Goal: Navigation & Orientation: Find specific page/section

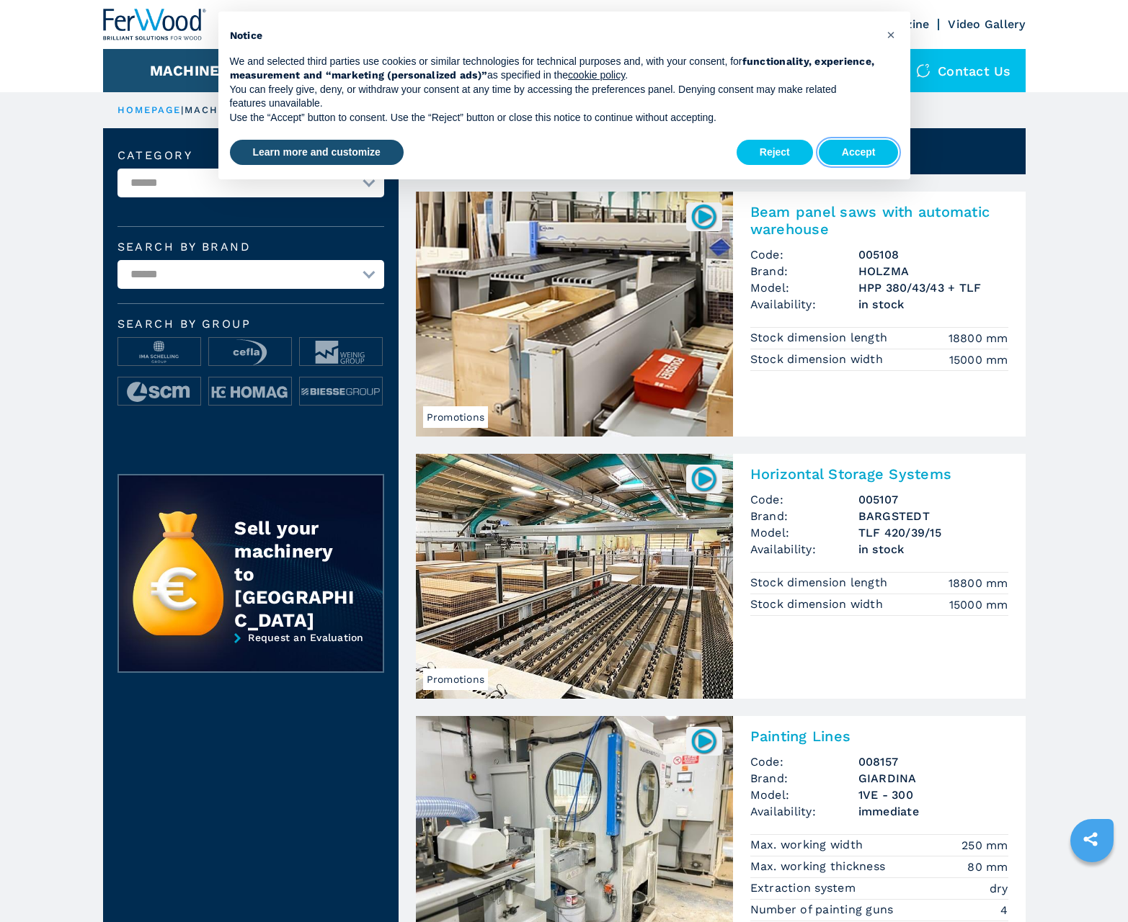
click at [858, 152] on button "Accept" at bounding box center [859, 153] width 80 height 26
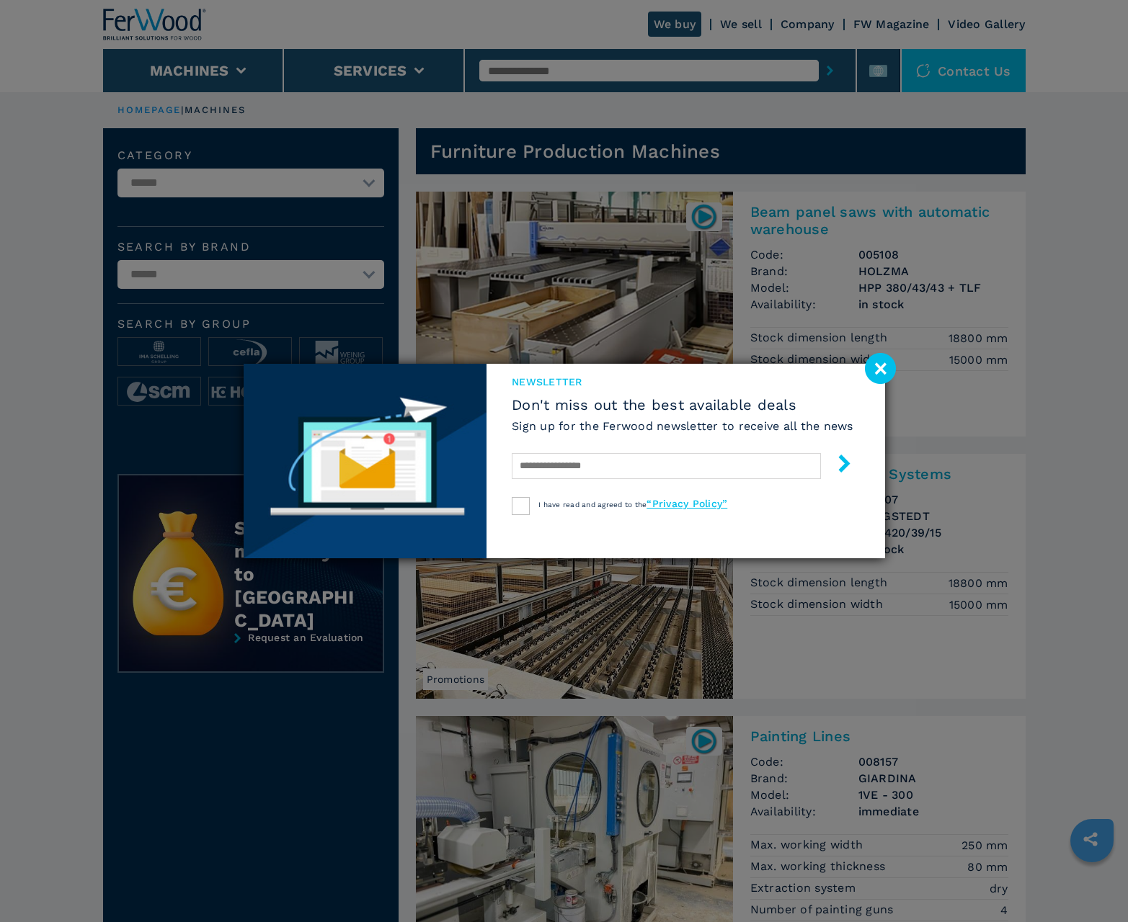
scroll to position [1441, 0]
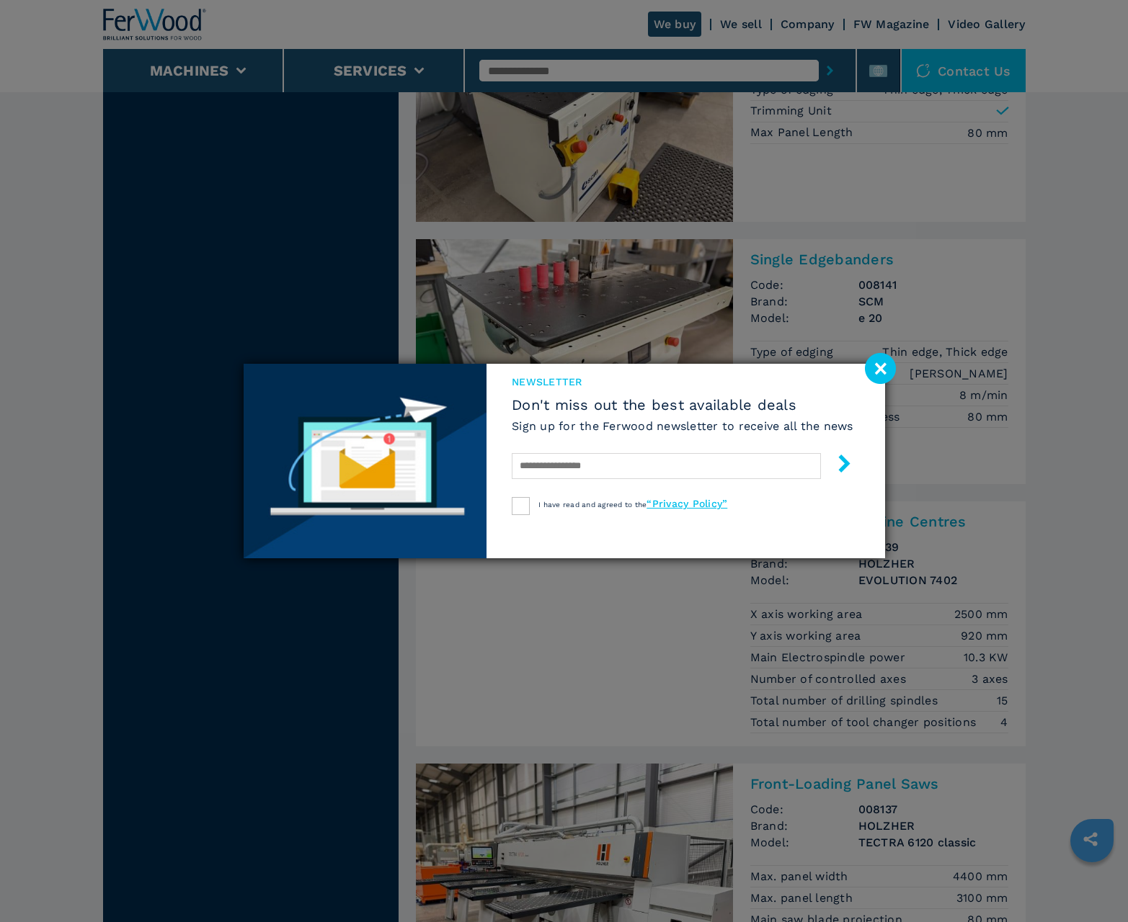
click at [880, 368] on image at bounding box center [880, 368] width 31 height 31
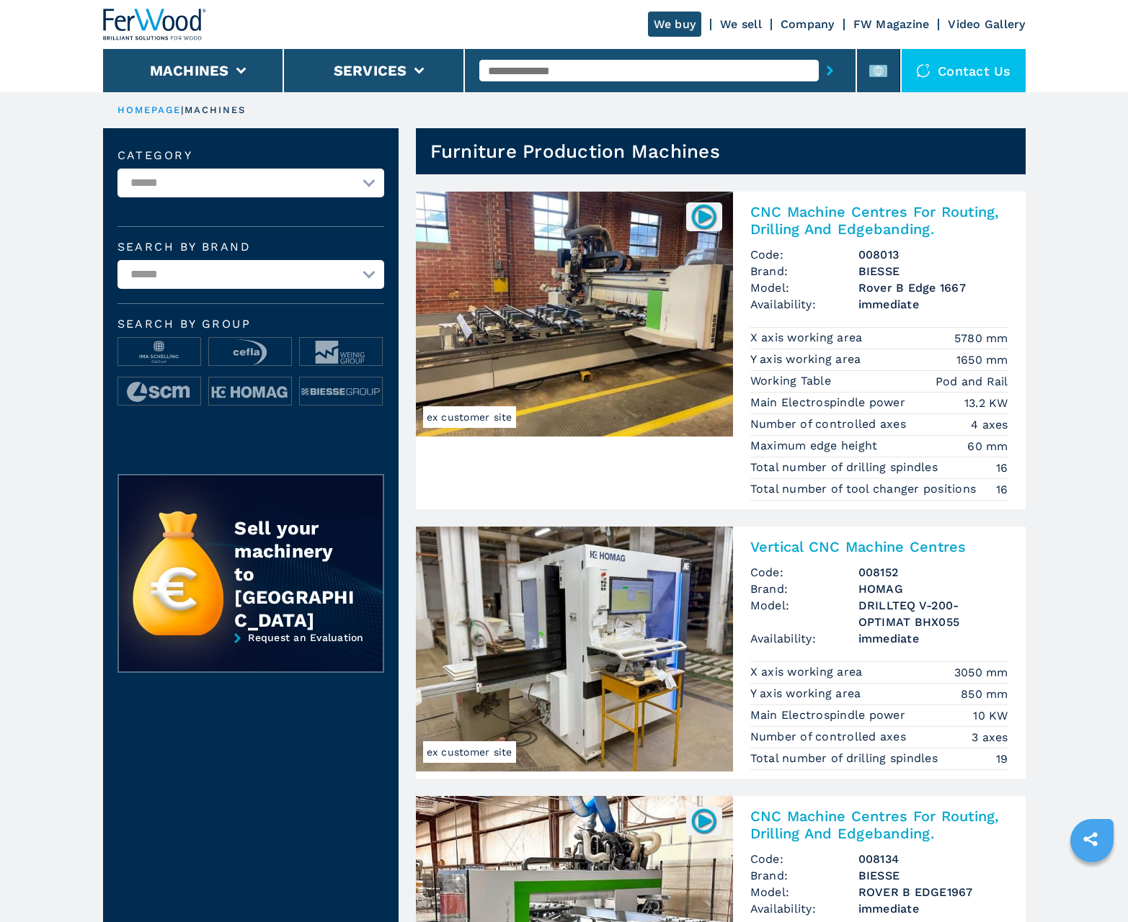
scroll to position [1441, 0]
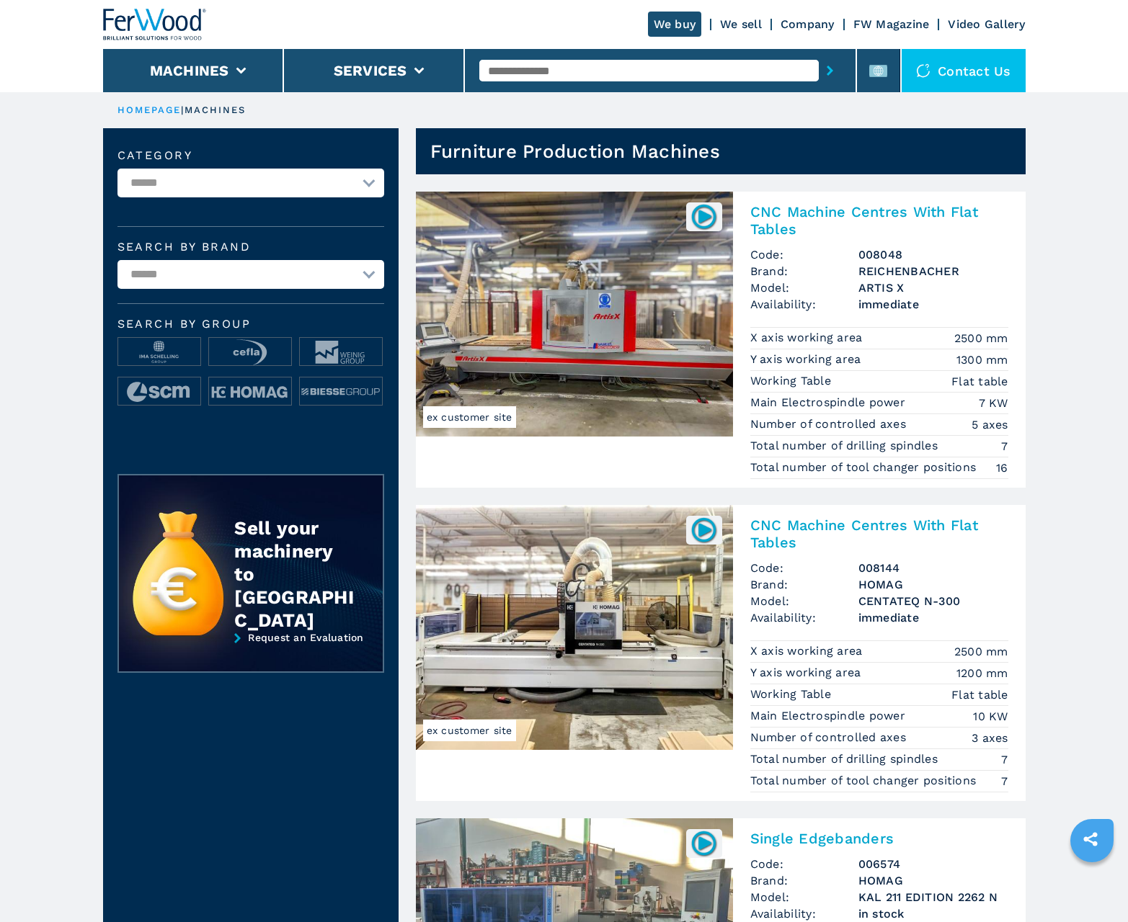
scroll to position [1441, 0]
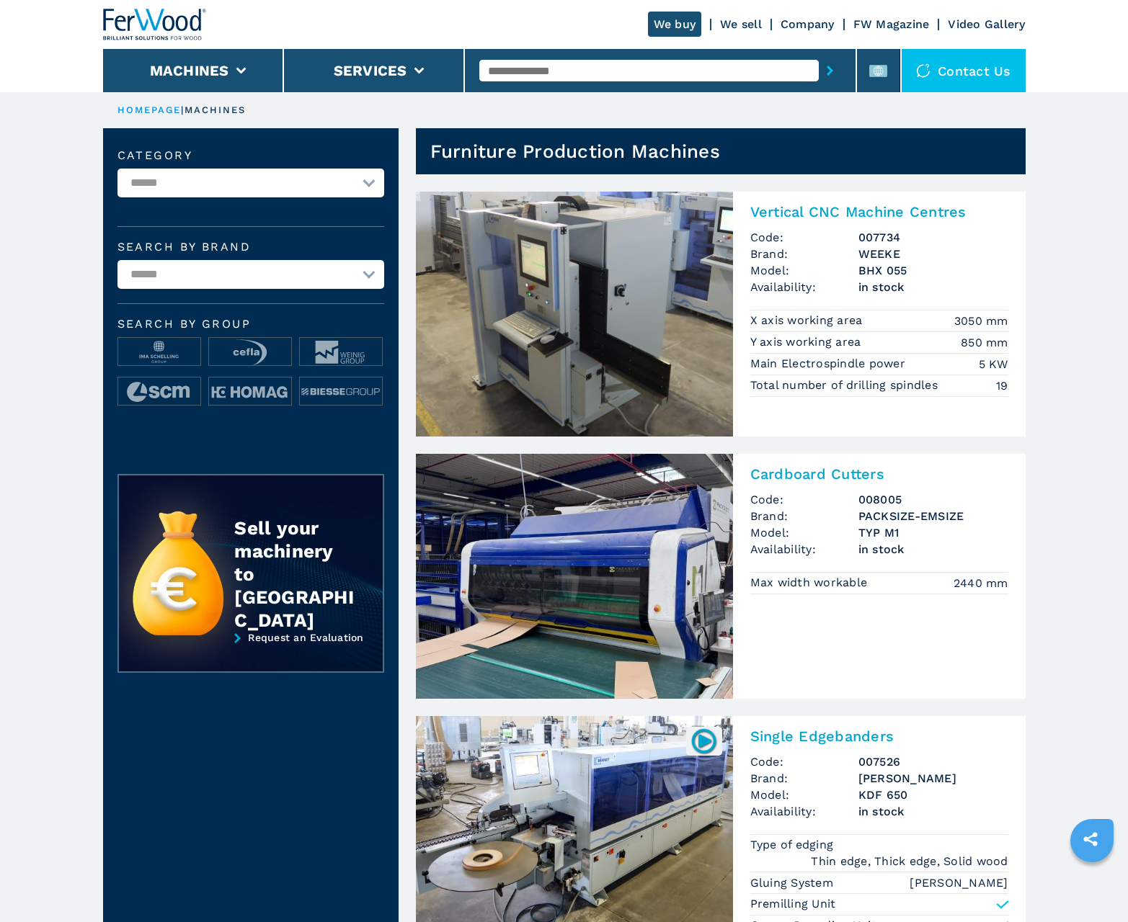
scroll to position [1441, 0]
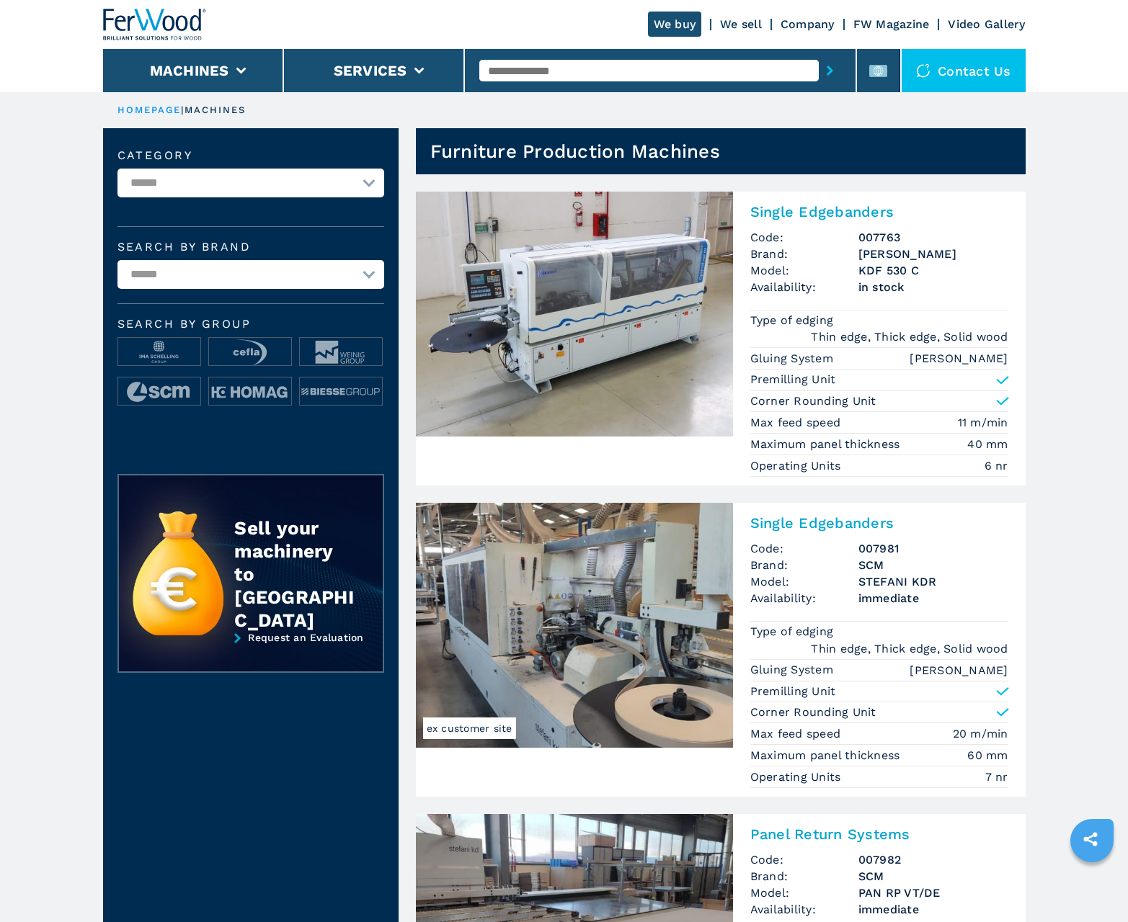
scroll to position [1441, 0]
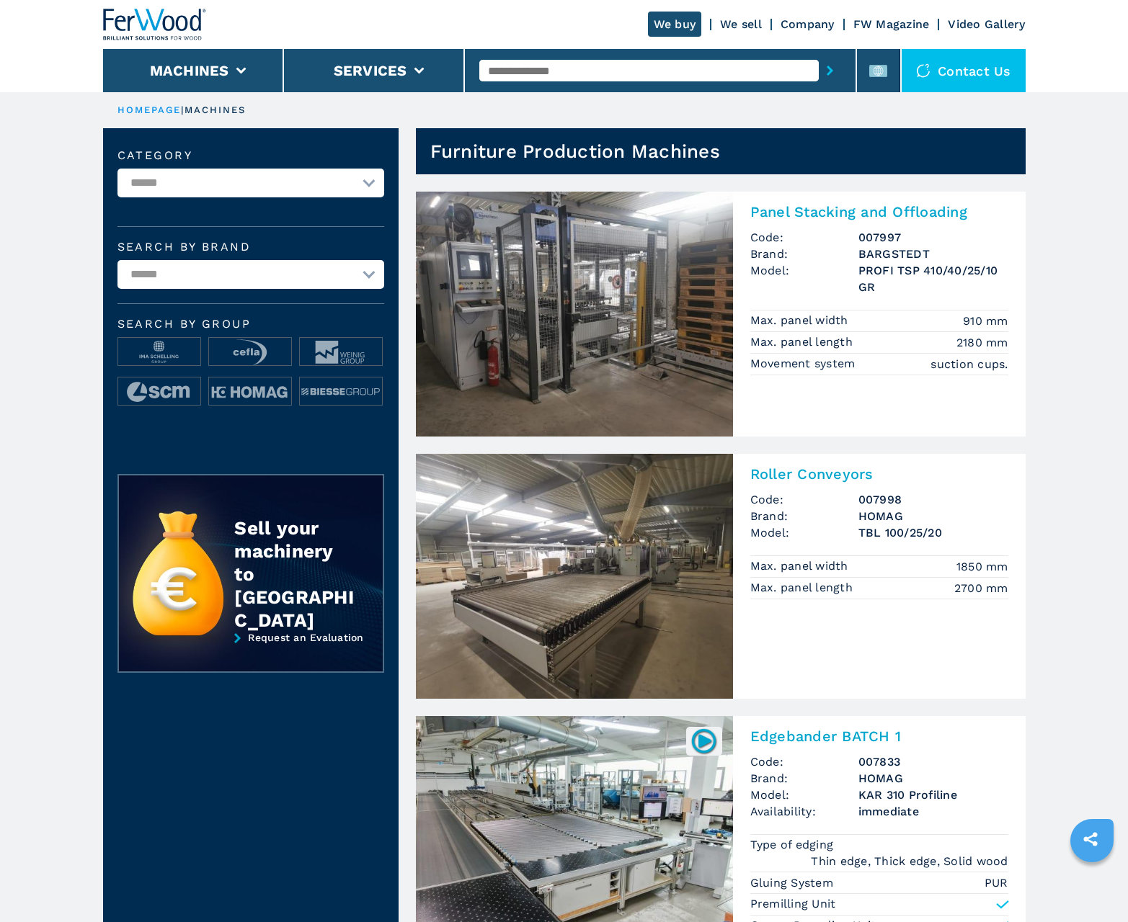
scroll to position [1441, 0]
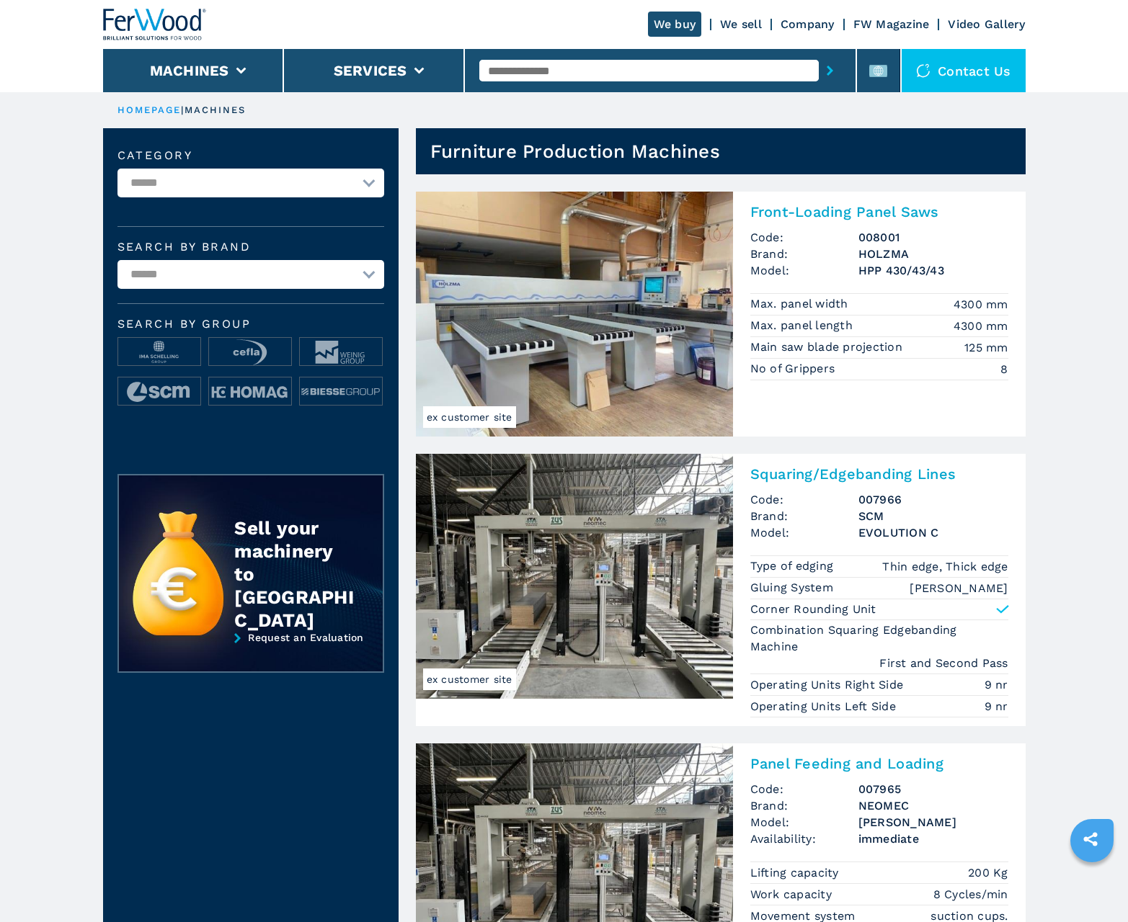
scroll to position [1441, 0]
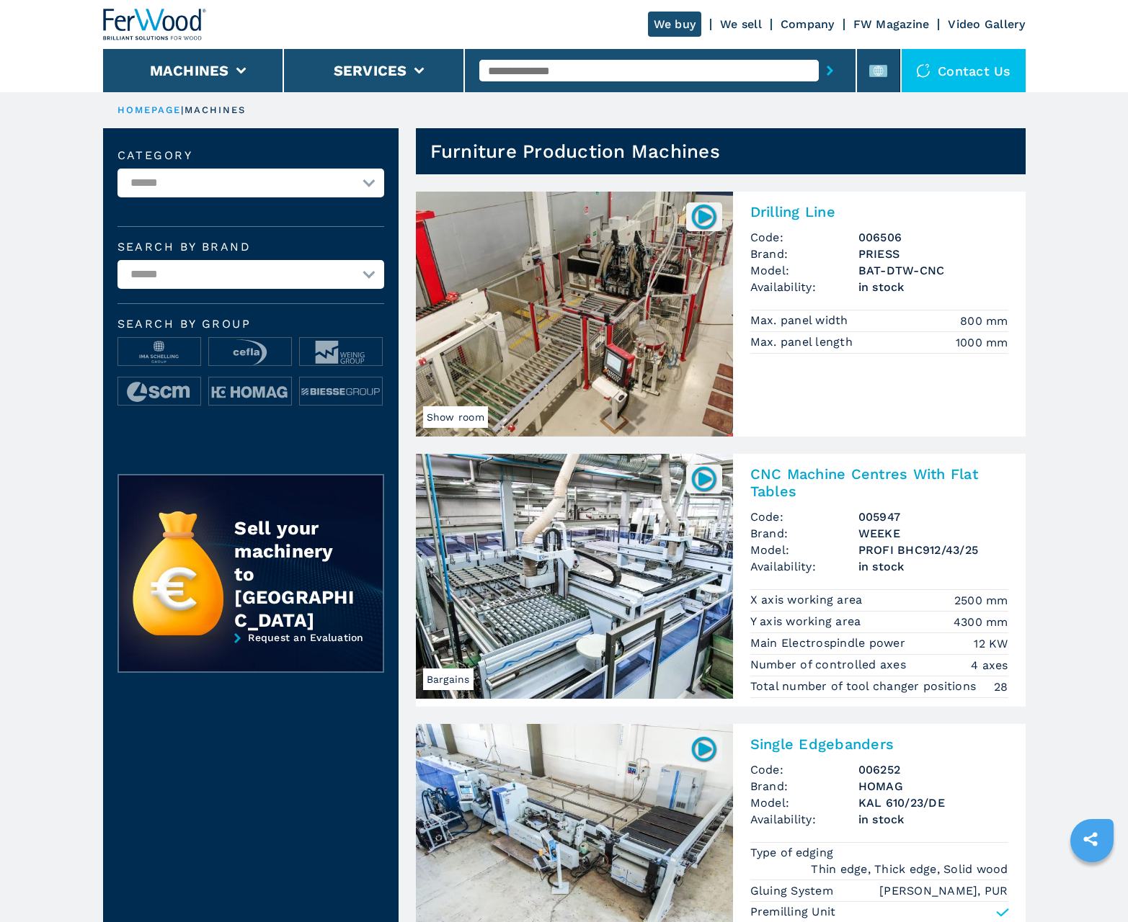
scroll to position [1441, 0]
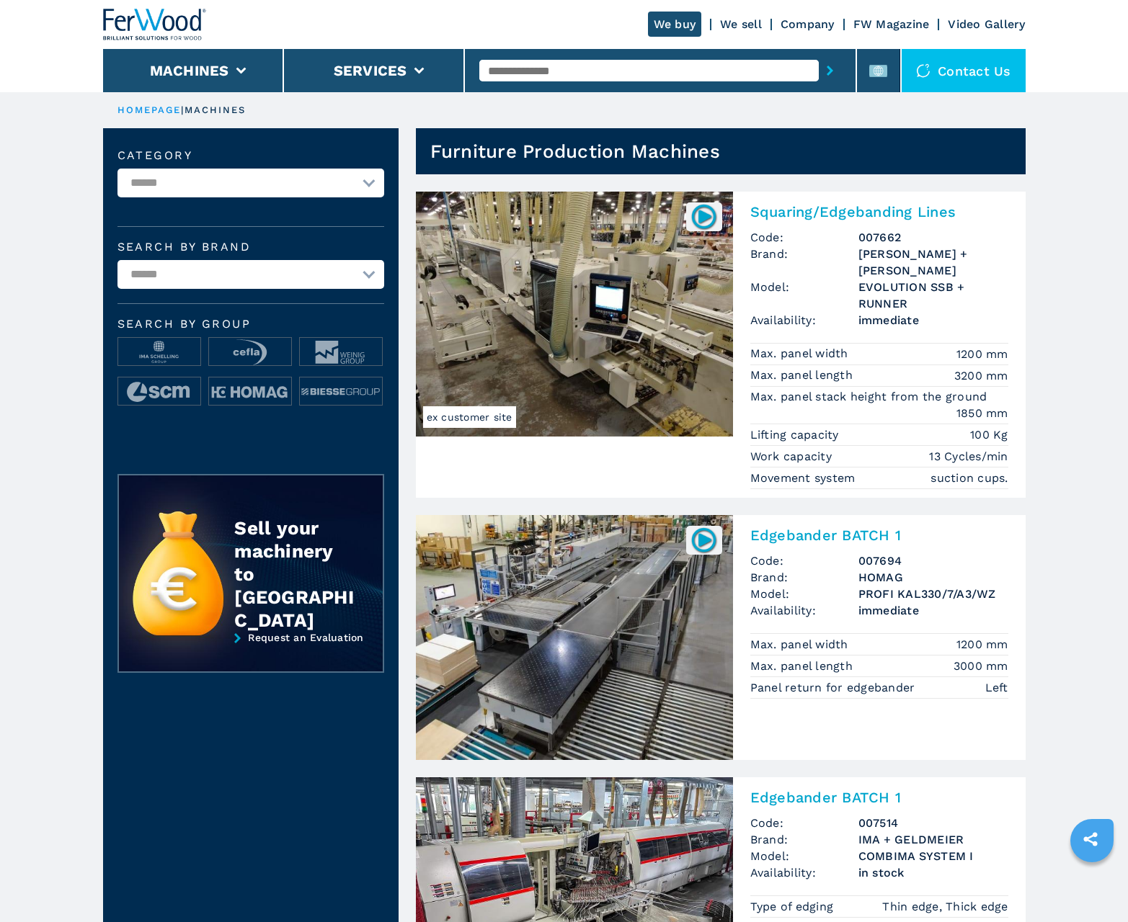
scroll to position [1441, 0]
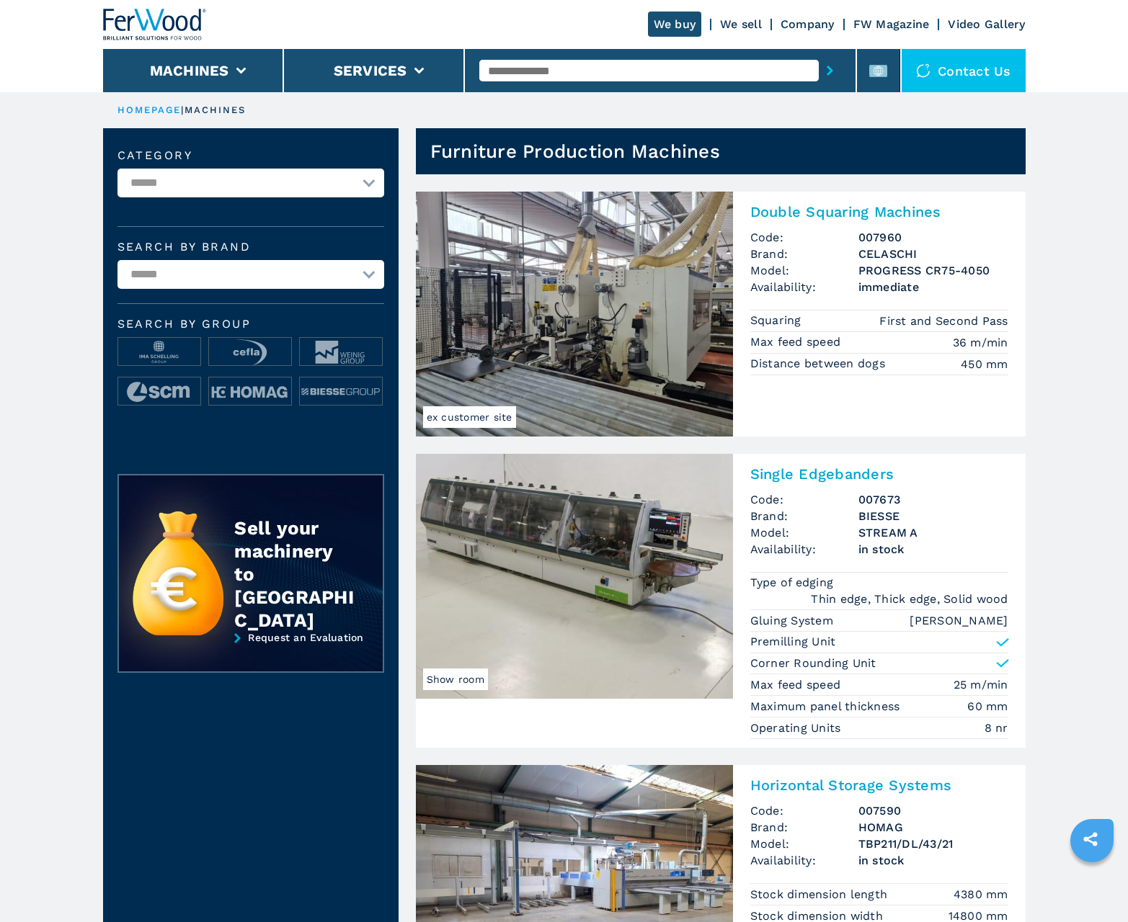
scroll to position [1441, 0]
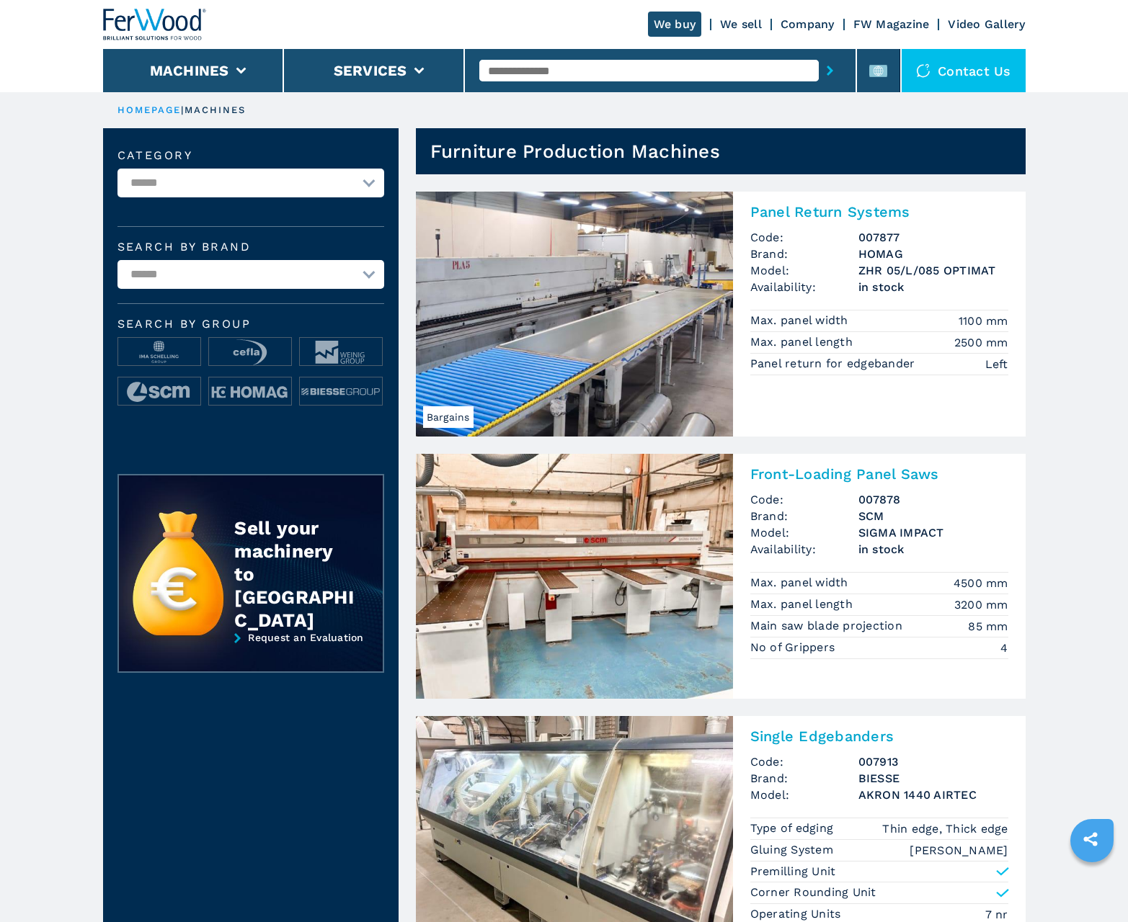
scroll to position [1441, 0]
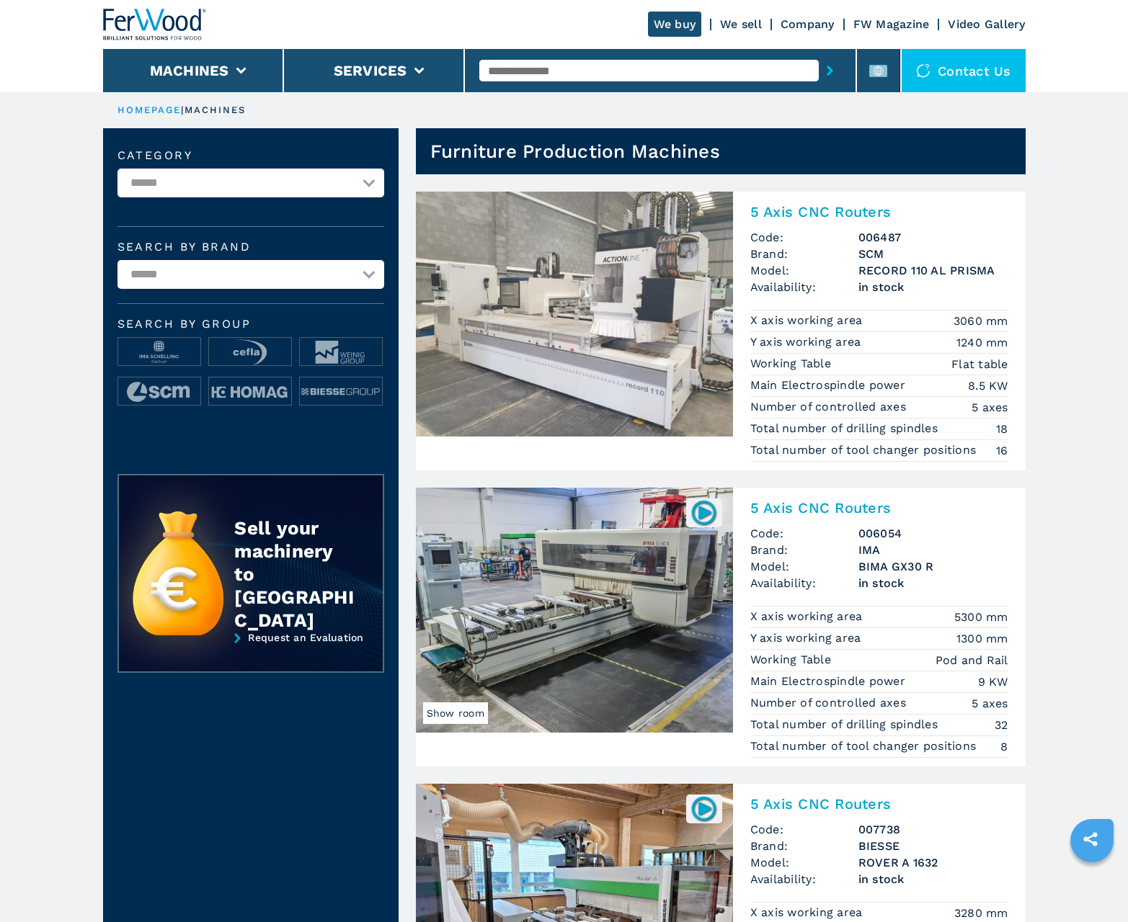
scroll to position [1441, 0]
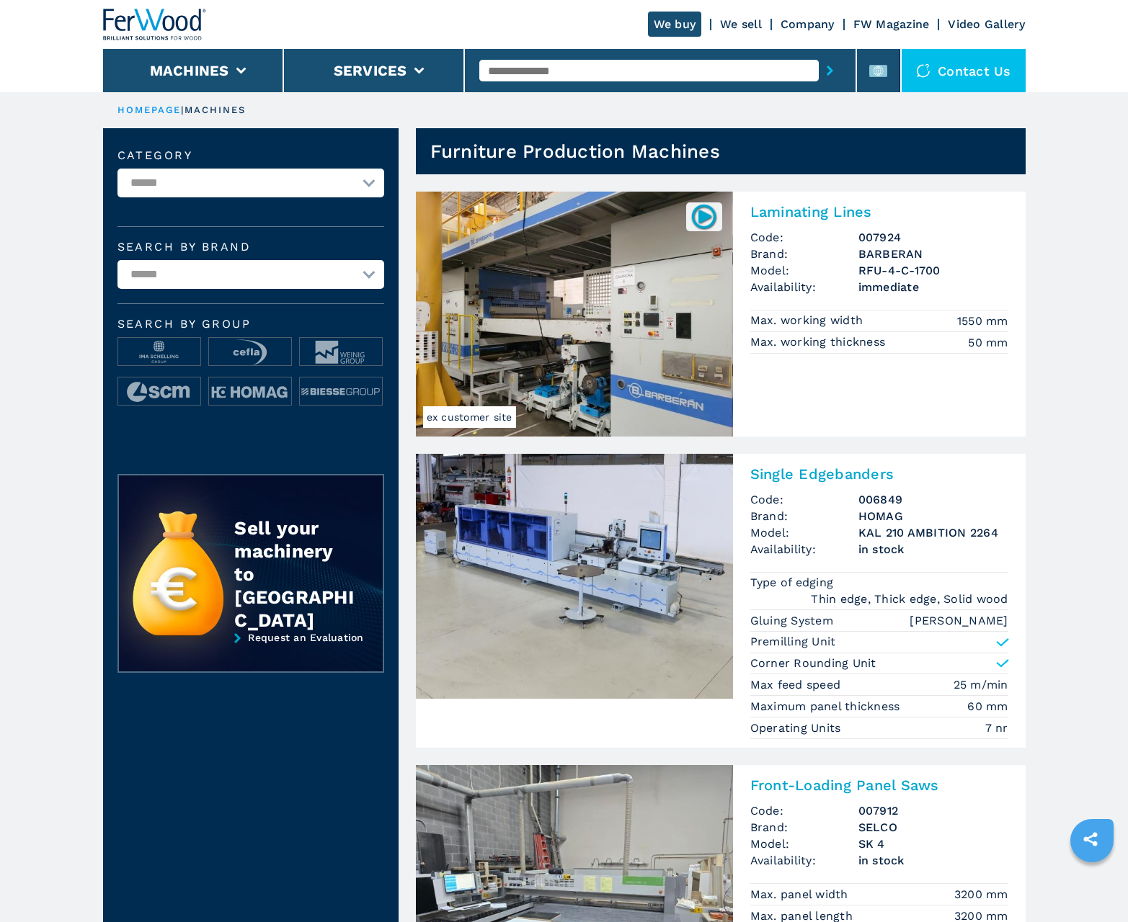
scroll to position [1441, 0]
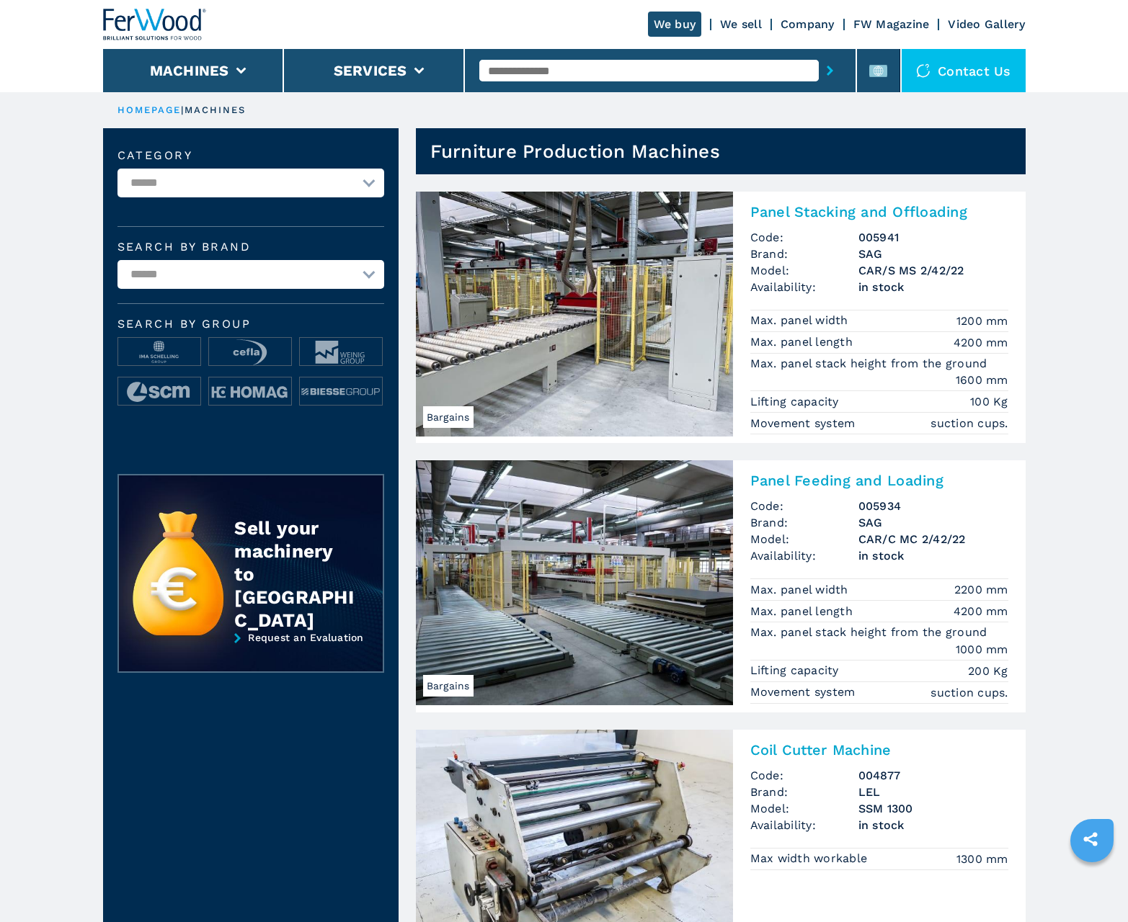
scroll to position [1441, 0]
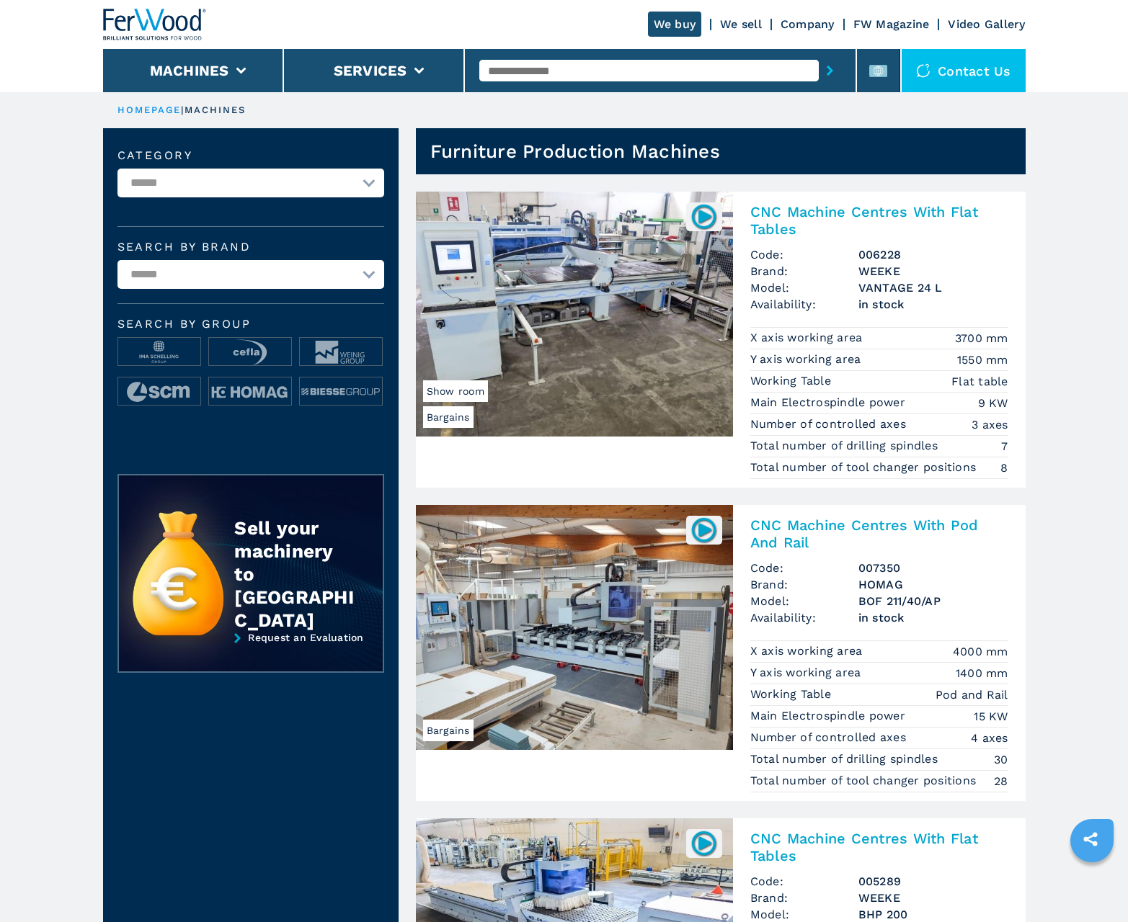
scroll to position [1441, 0]
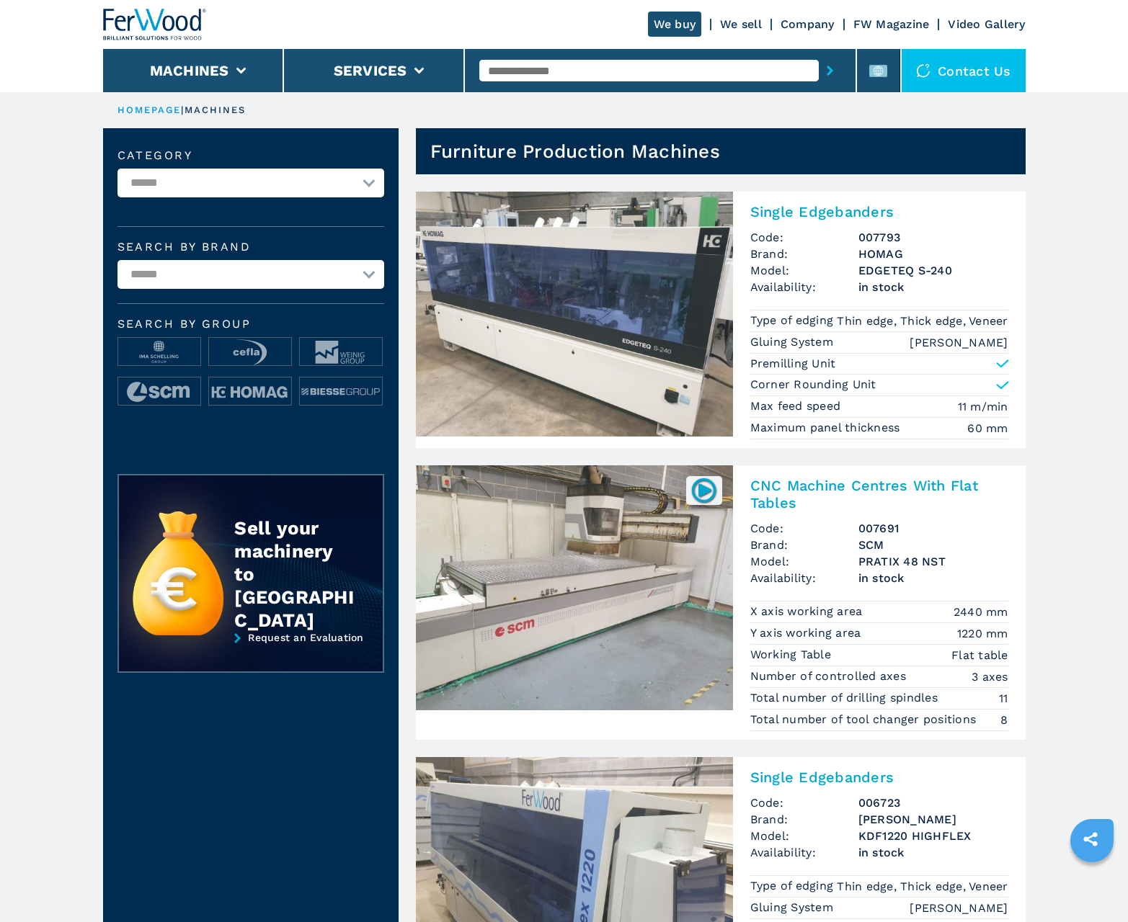
scroll to position [1441, 0]
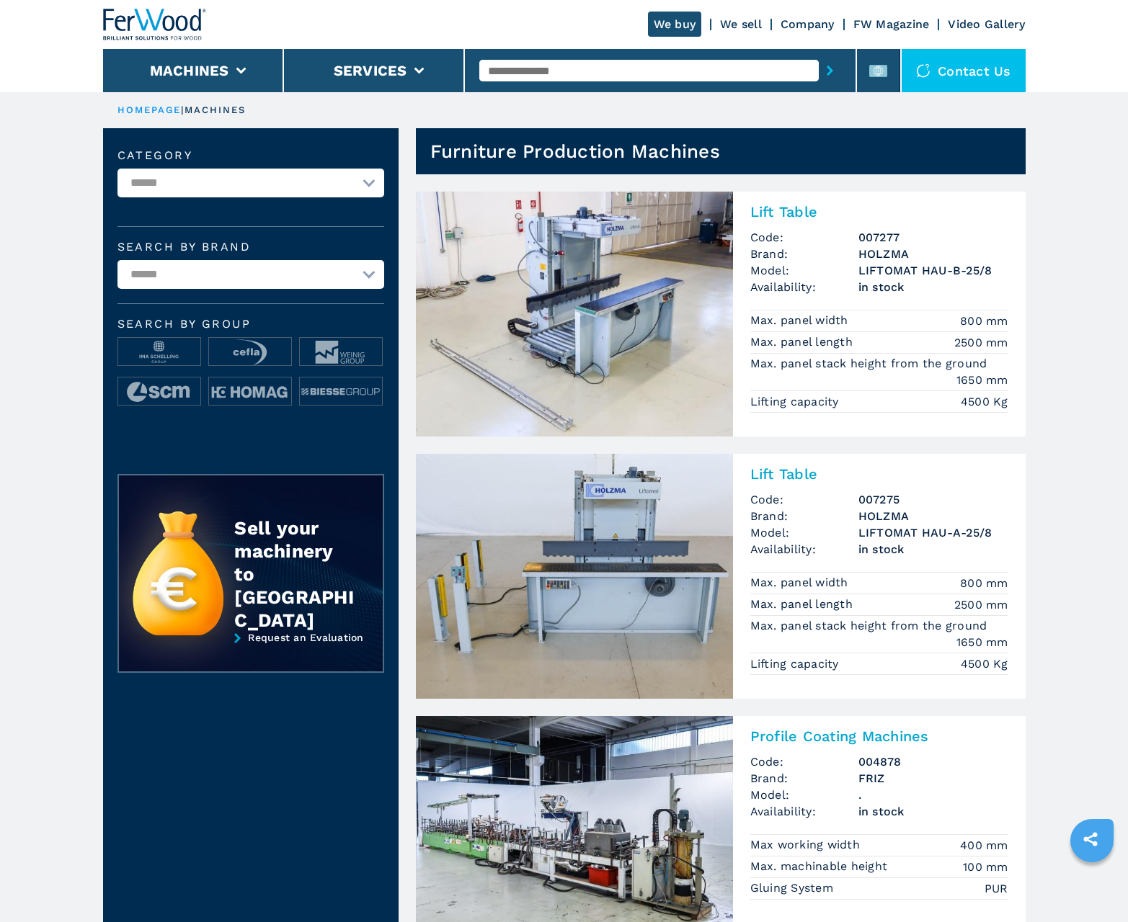
scroll to position [1441, 0]
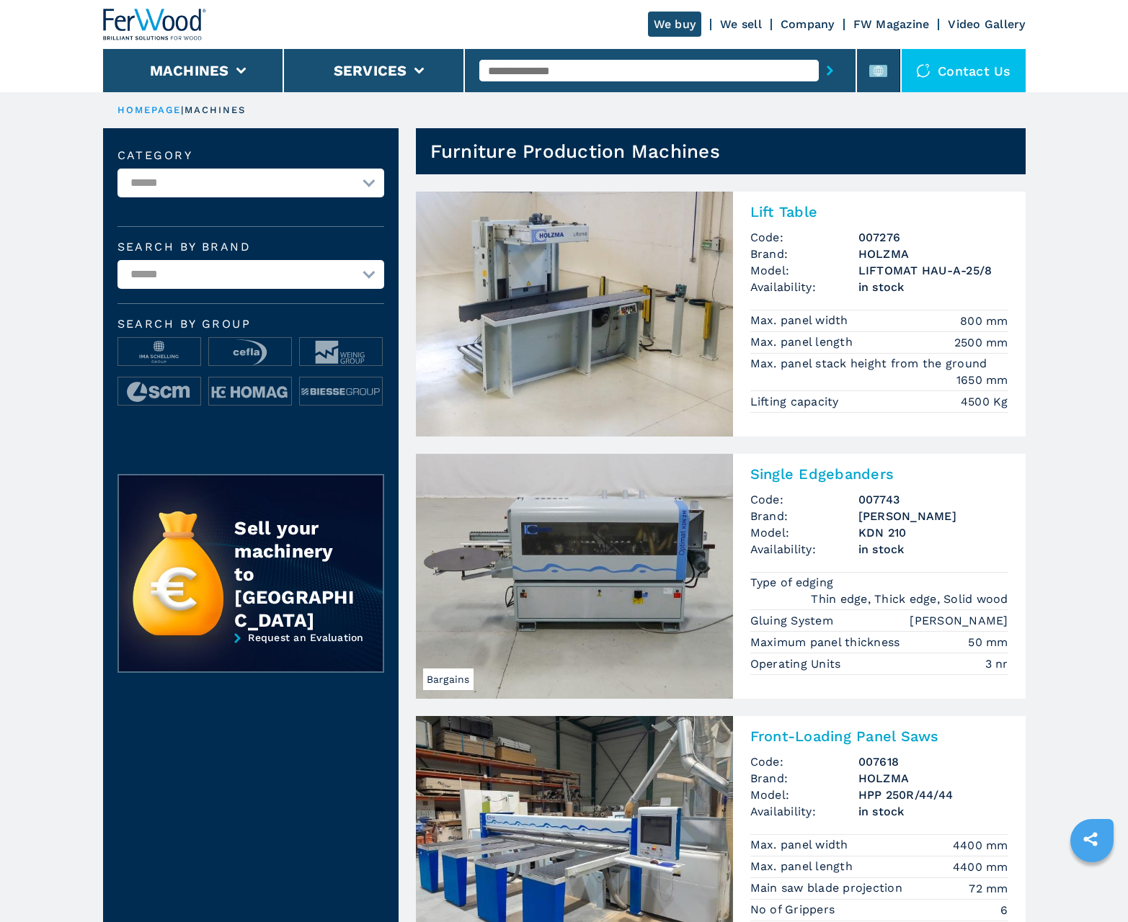
scroll to position [1441, 0]
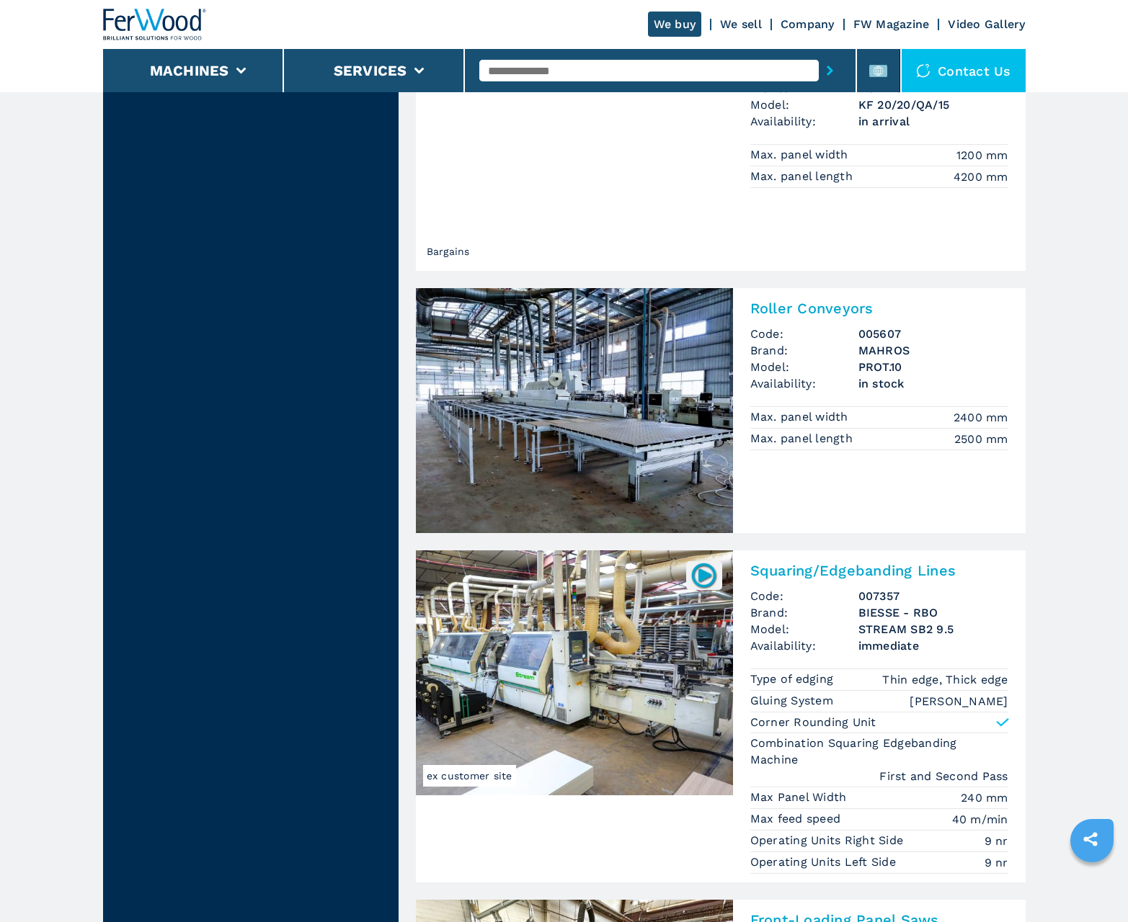
scroll to position [2976, 0]
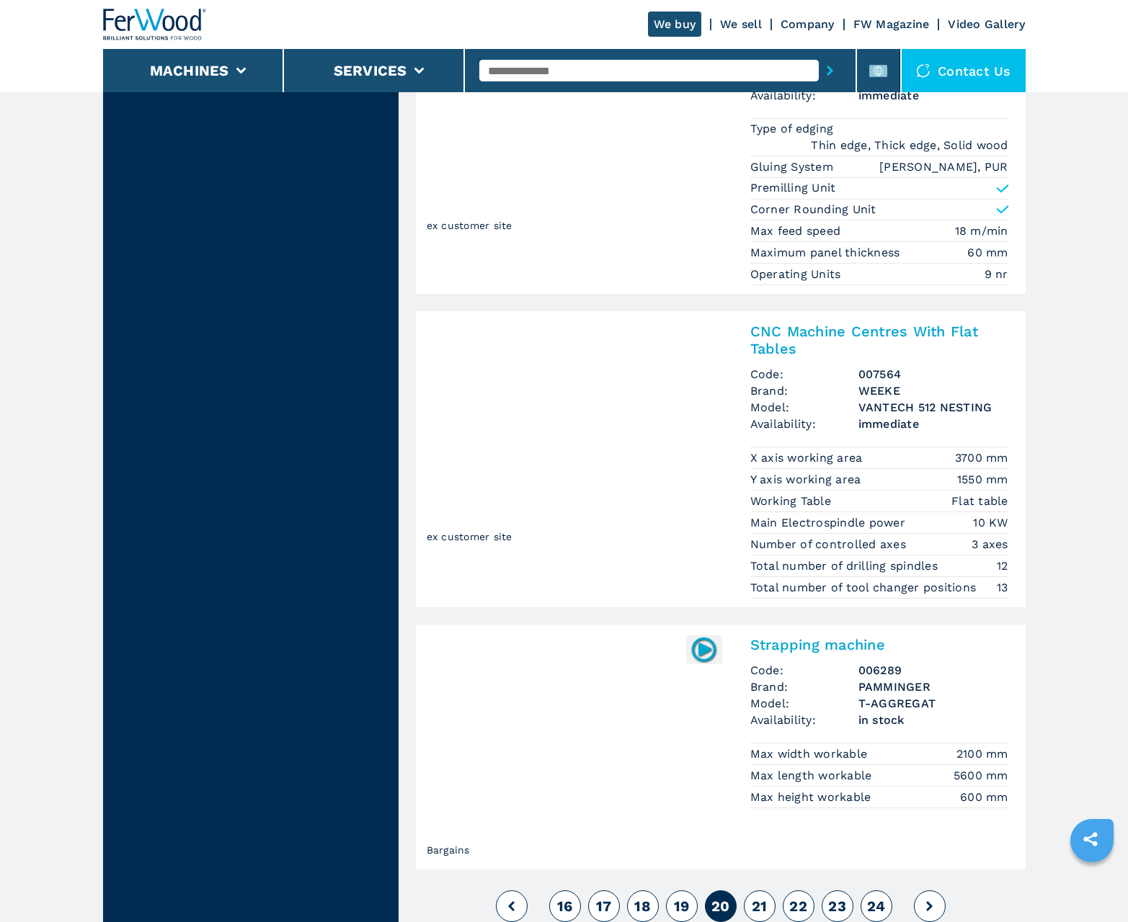
click at [759, 907] on span "21" at bounding box center [760, 906] width 16 height 17
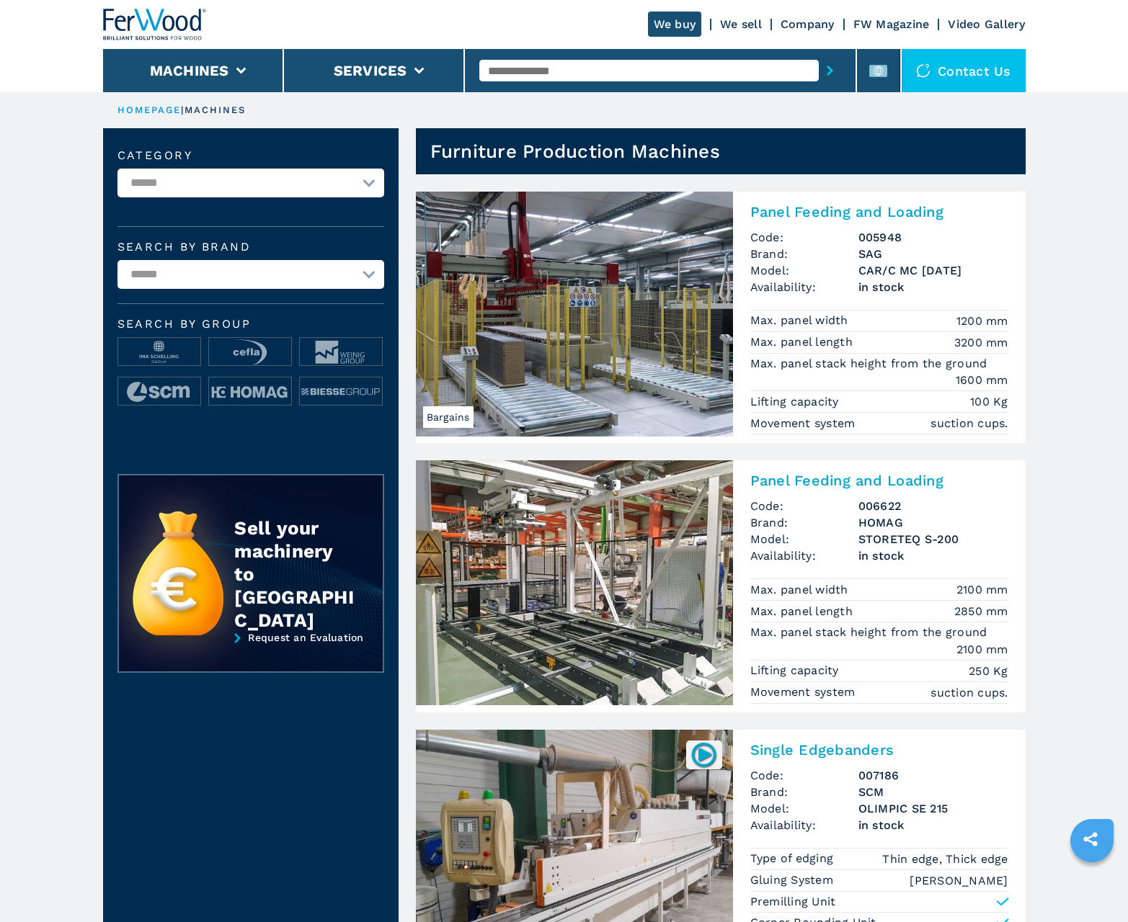
scroll to position [1441, 0]
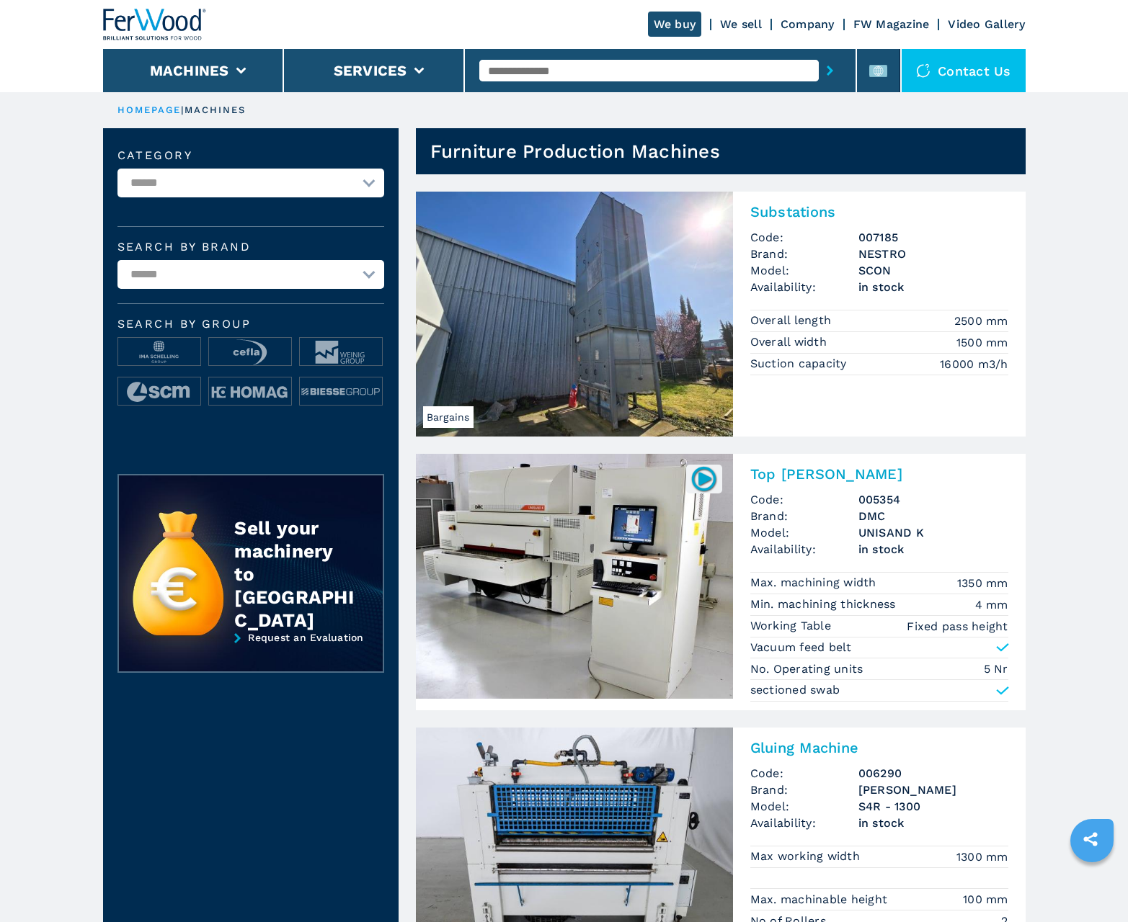
scroll to position [1441, 0]
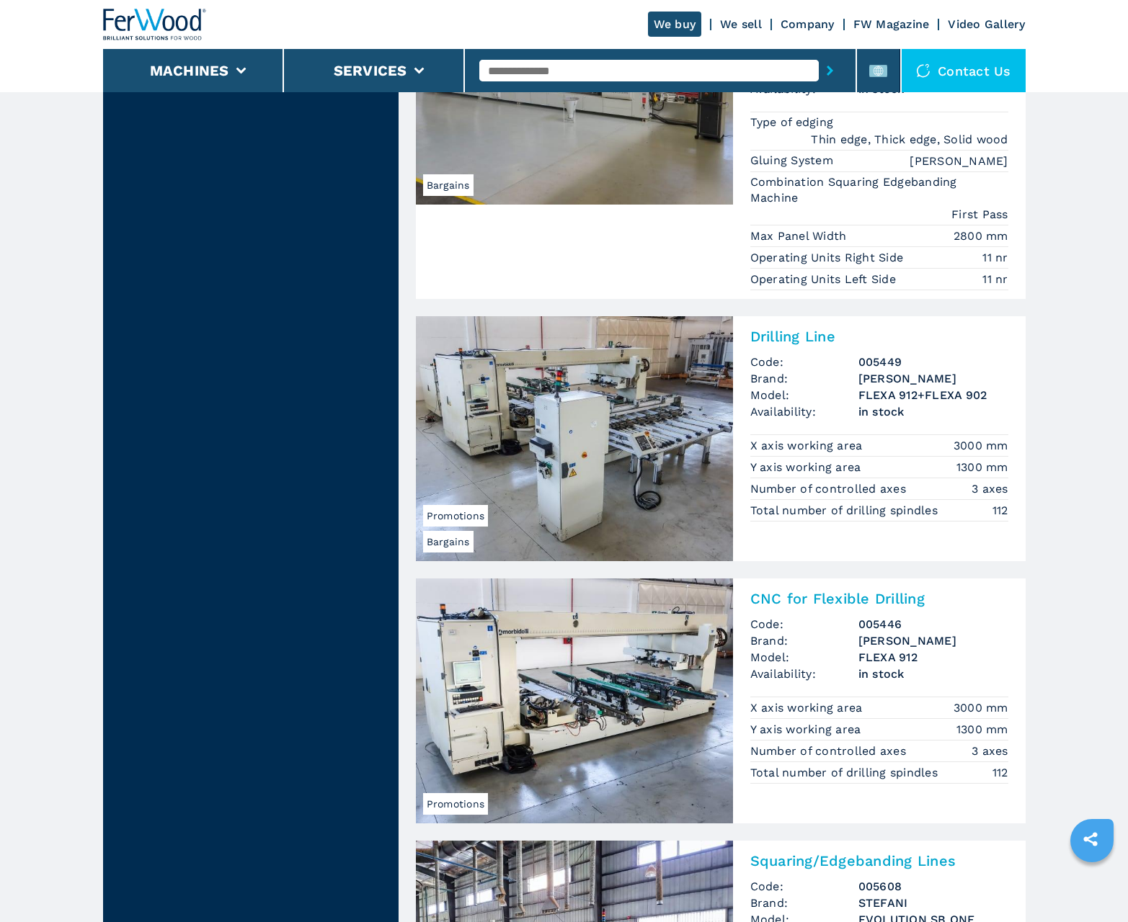
scroll to position [2924, 0]
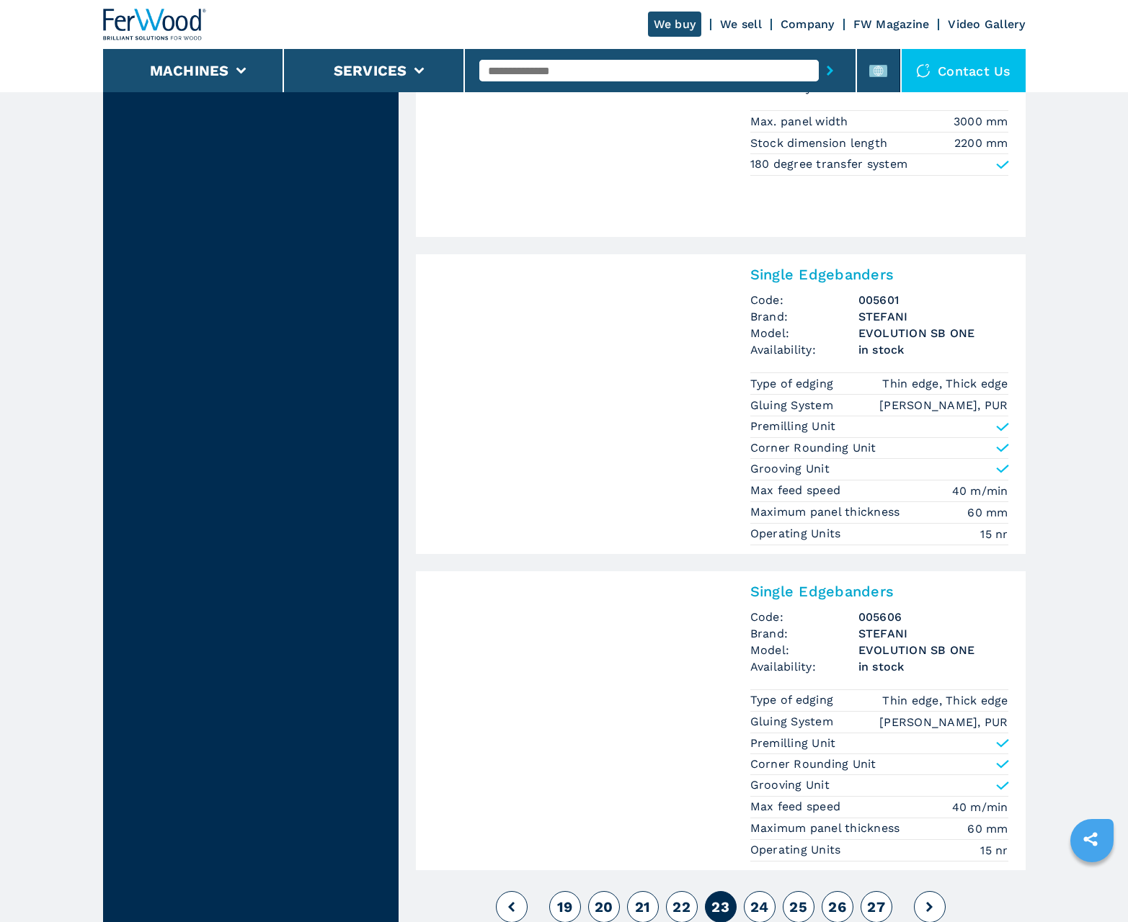
click at [759, 907] on span "24" at bounding box center [759, 907] width 19 height 17
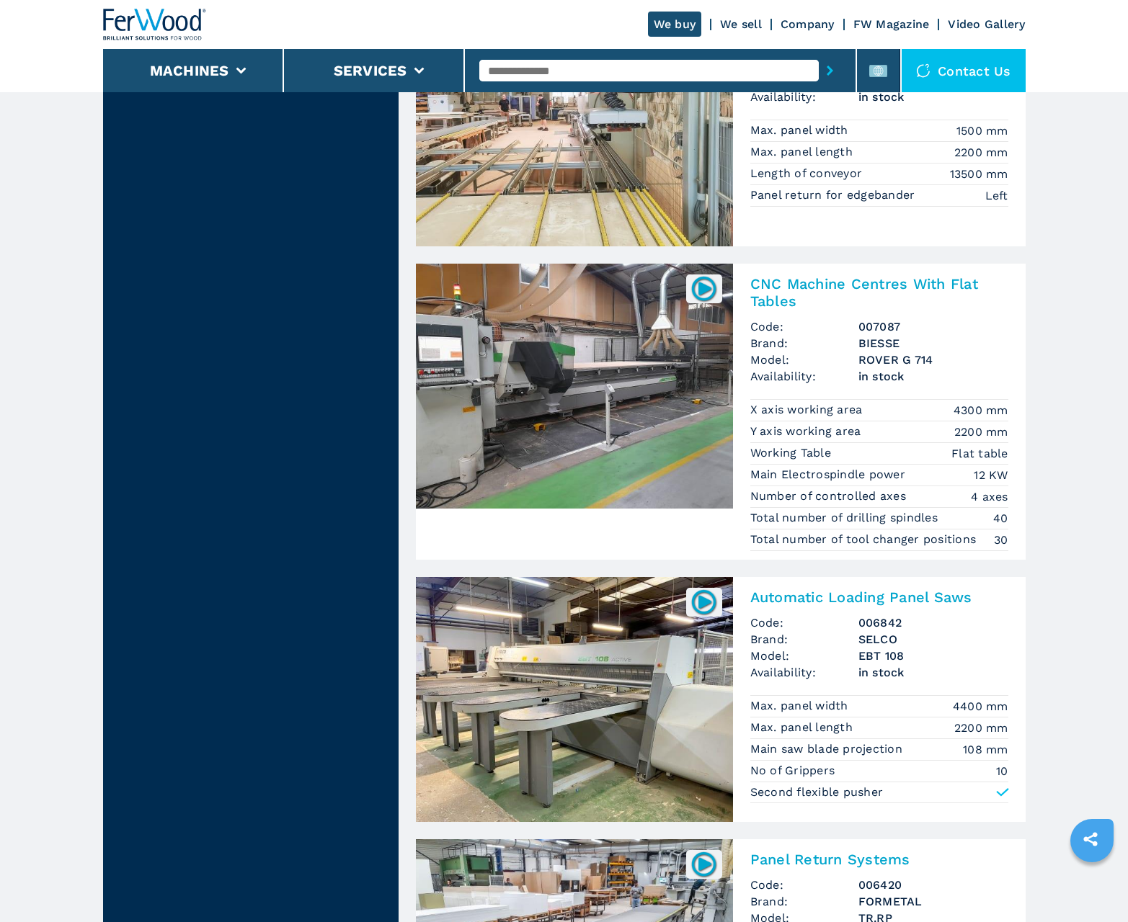
scroll to position [2825, 0]
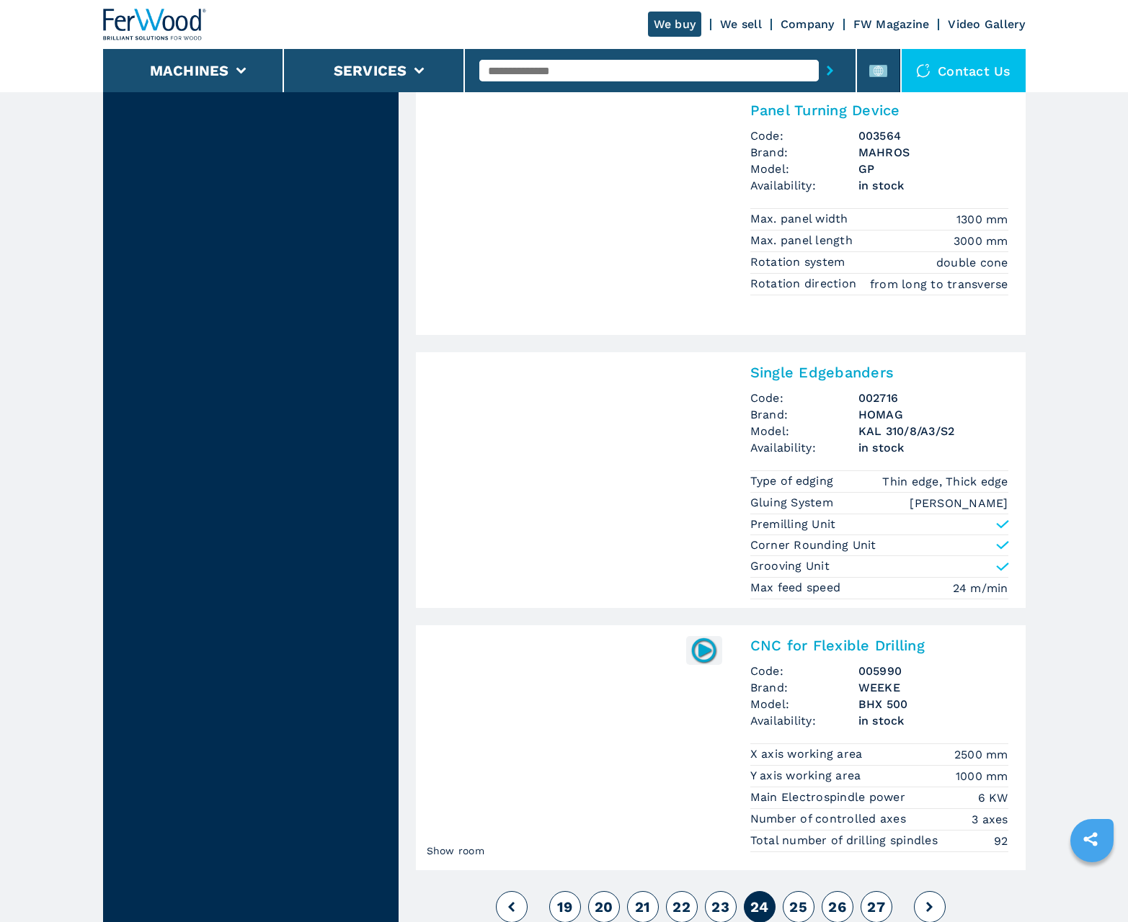
click at [798, 907] on span "25" at bounding box center [798, 907] width 18 height 17
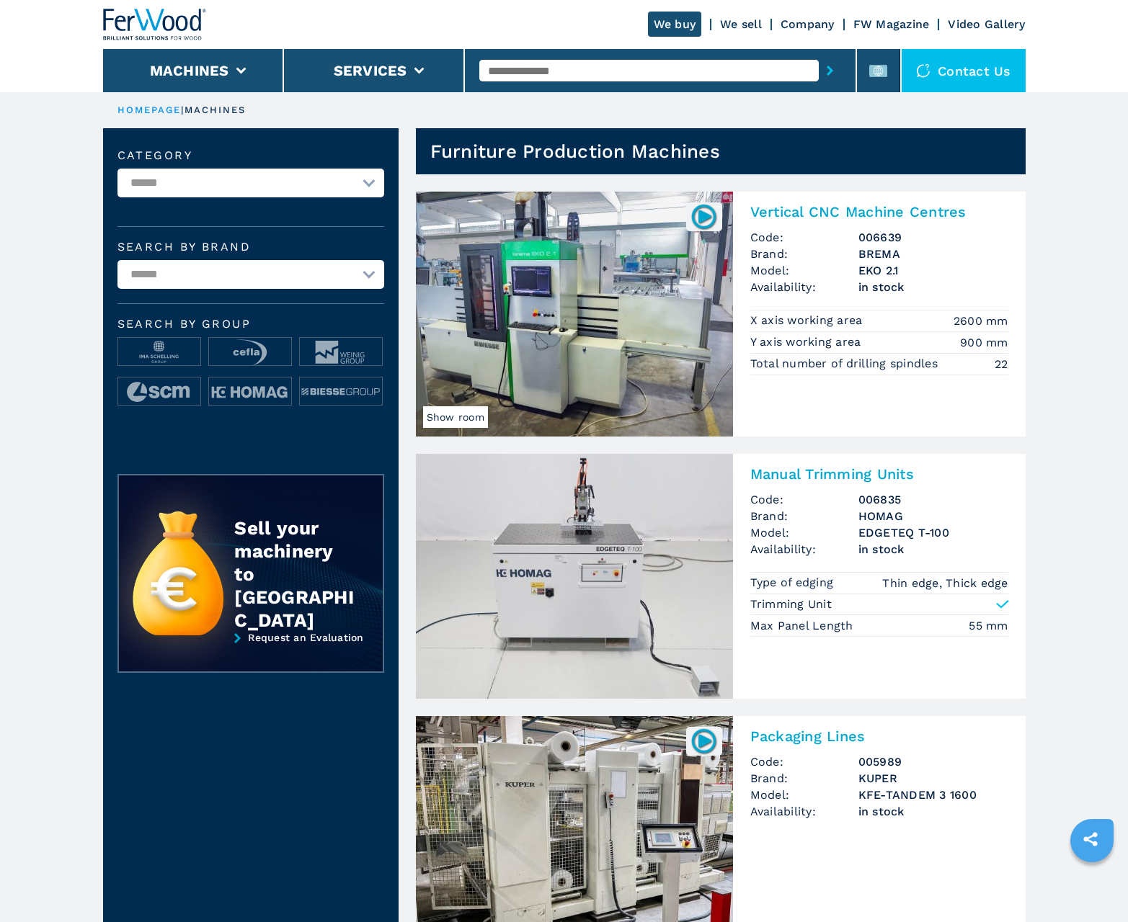
scroll to position [1441, 0]
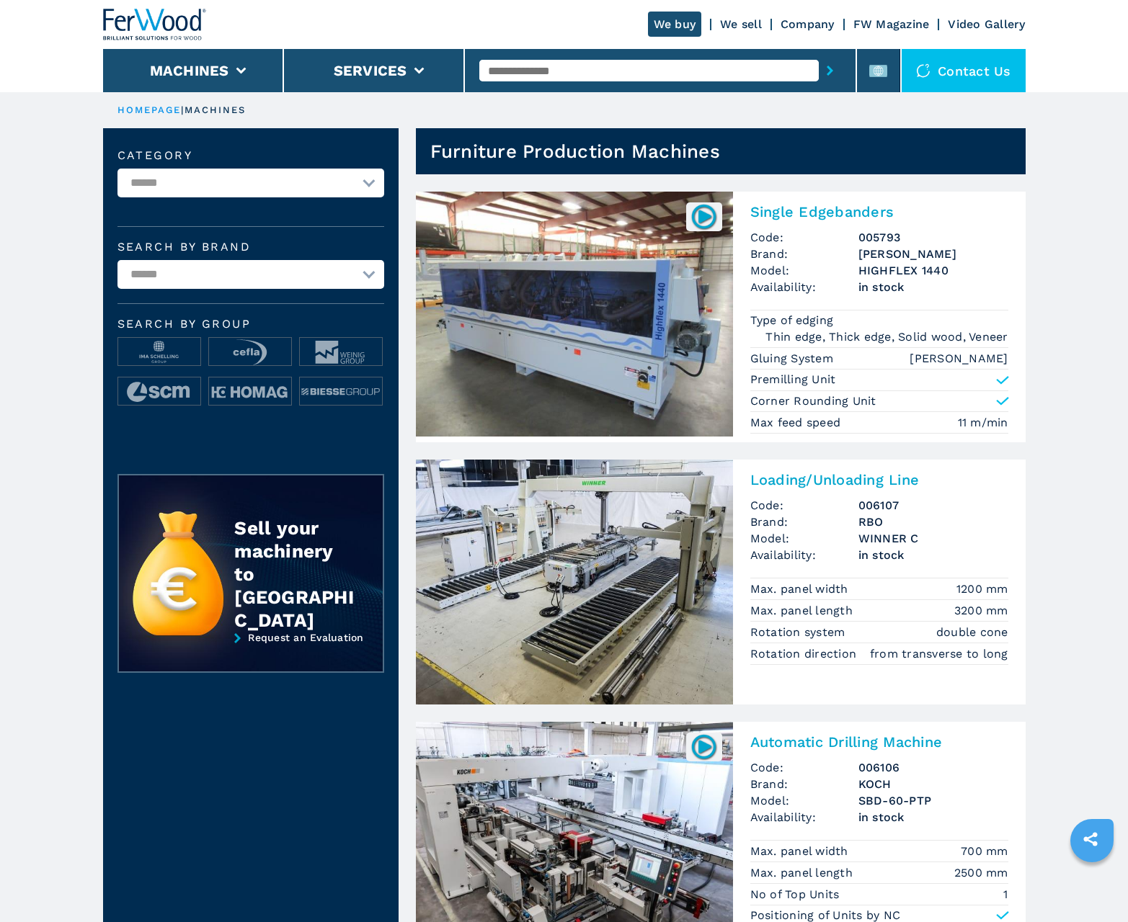
scroll to position [1441, 0]
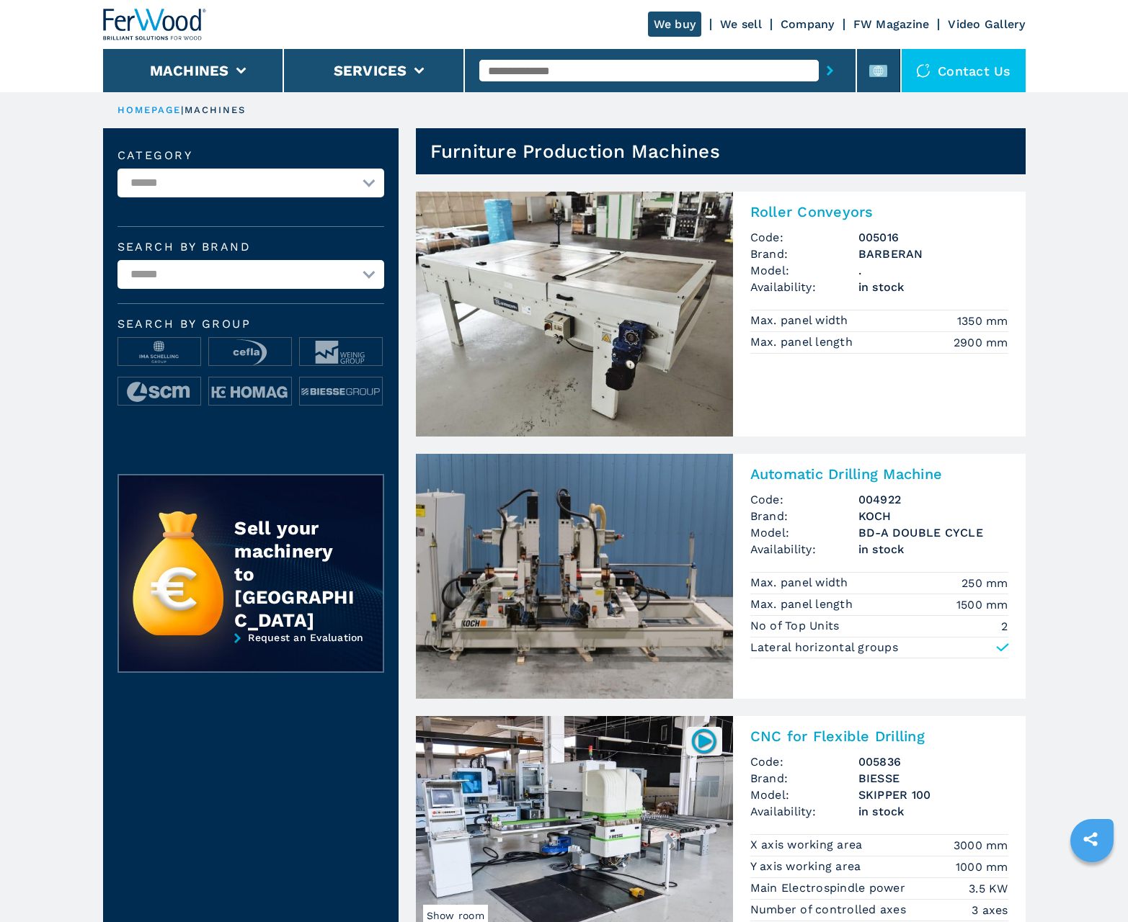
scroll to position [1441, 0]
